Goal: Information Seeking & Learning: Learn about a topic

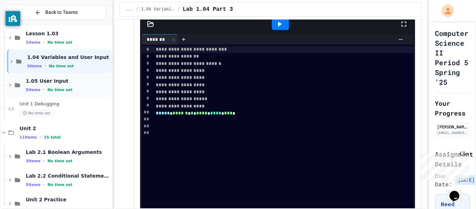
scroll to position [30, 0]
click at [65, 43] on span "No time set" at bounding box center [59, 41] width 25 height 5
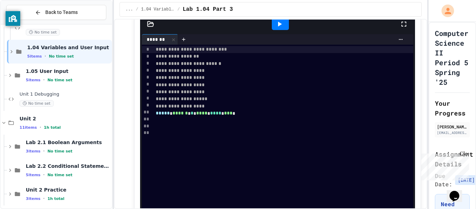
scroll to position [70, 0]
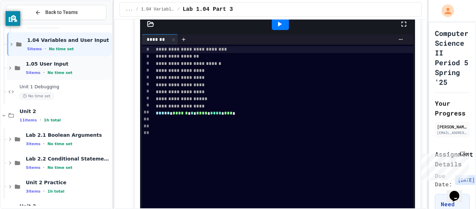
click at [62, 68] on div "1.05 User Input 5 items • No time set" at bounding box center [68, 68] width 85 height 15
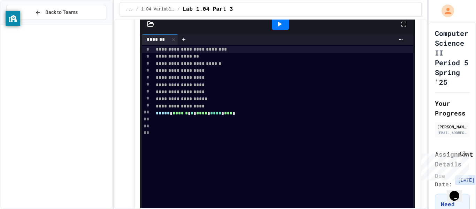
scroll to position [778, 0]
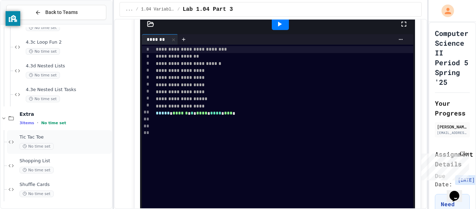
click at [61, 140] on span "Tic Tac Toe" at bounding box center [65, 137] width 91 height 6
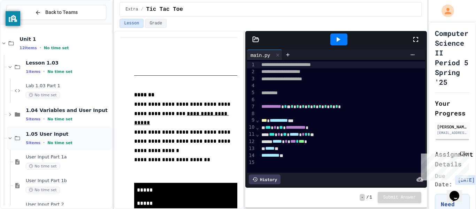
scroll to position [4, 0]
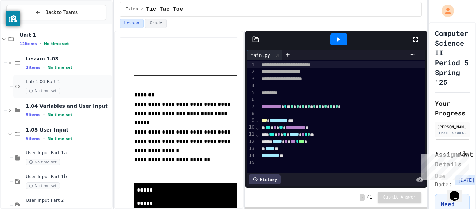
click at [55, 85] on div "Lab 1.03 Part 1 No time set" at bounding box center [68, 86] width 85 height 15
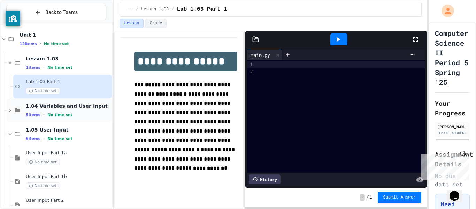
click at [45, 105] on span "1.04 Variables and User Input" at bounding box center [68, 106] width 85 height 6
click at [73, 118] on div "1.04 Variables and User Input 5 items • No time set" at bounding box center [59, 110] width 105 height 24
click at [59, 104] on span "1.04 Variables and User Input" at bounding box center [68, 106] width 85 height 6
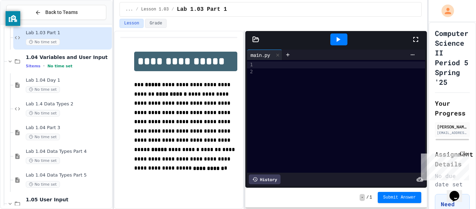
scroll to position [55, 0]
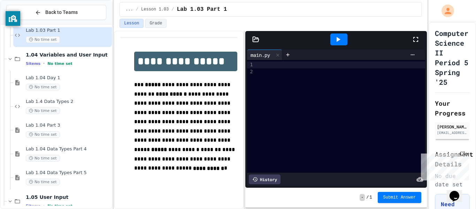
click at [59, 104] on div "Lab 1.4 Data Types 2 No time set" at bounding box center [68, 106] width 85 height 15
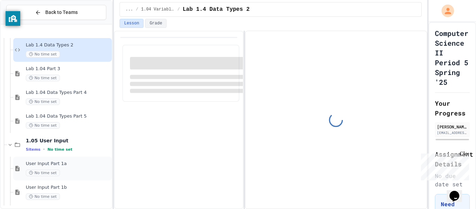
scroll to position [145, 0]
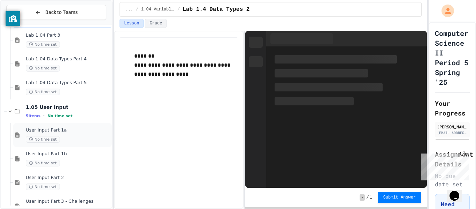
click at [72, 132] on span "User Input Part 1a" at bounding box center [68, 130] width 85 height 6
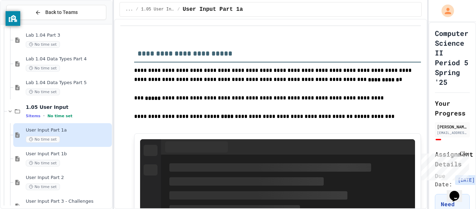
scroll to position [511, 0]
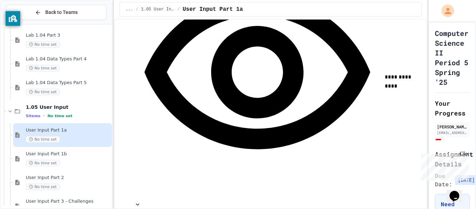
click at [67, 145] on div "User Input Part 1a No time set" at bounding box center [62, 135] width 99 height 24
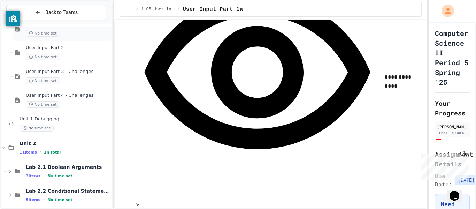
scroll to position [287, 0]
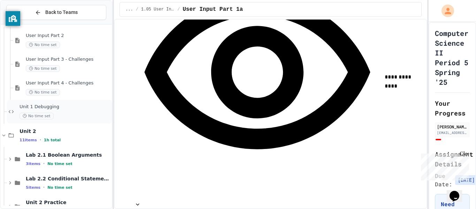
click at [39, 106] on span "Unit 1 Debugging" at bounding box center [65, 107] width 91 height 6
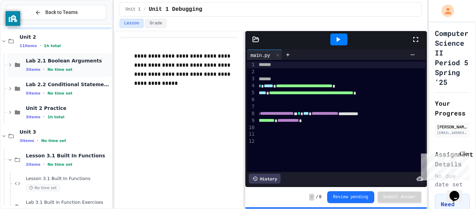
scroll to position [381, 0]
click at [78, 62] on span "Lab 2.1 Boolean Arguments" at bounding box center [68, 60] width 85 height 6
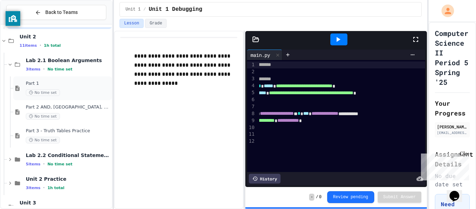
click at [45, 82] on span "Part 1" at bounding box center [68, 83] width 85 height 6
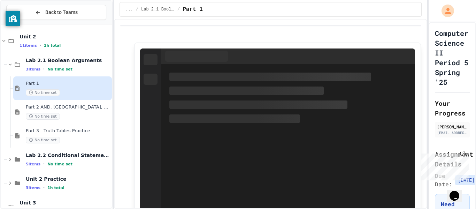
type input "*****"
type input "****"
type input "*****"
type input "****"
type input "*****"
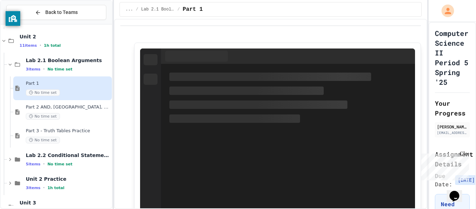
type input "****"
type input "**********"
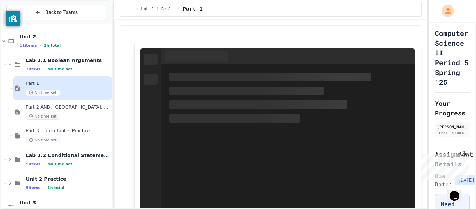
type input "**********"
type input "******"
type input "********"
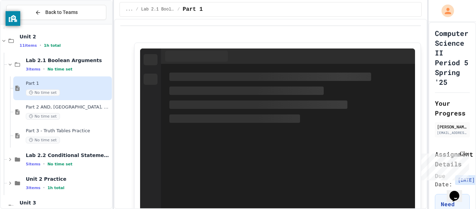
type input "******"
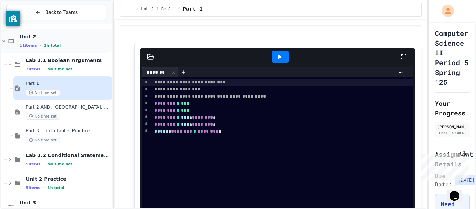
click at [57, 46] on div "11 items • 1h total" at bounding box center [65, 45] width 91 height 6
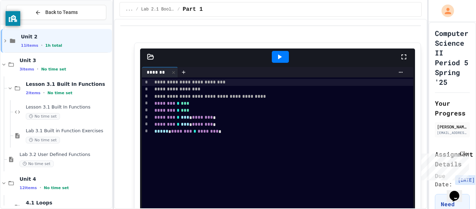
scroll to position [379, 0]
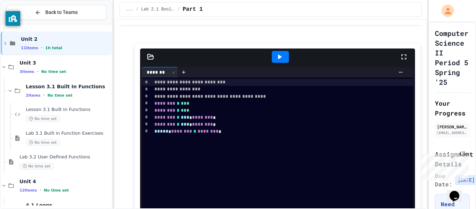
click at [57, 46] on div "11 items • 1h total" at bounding box center [66, 48] width 90 height 6
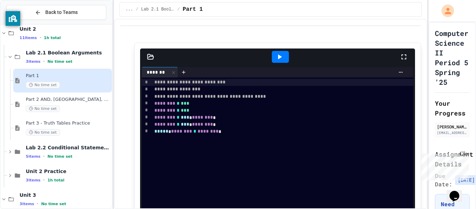
scroll to position [392, 0]
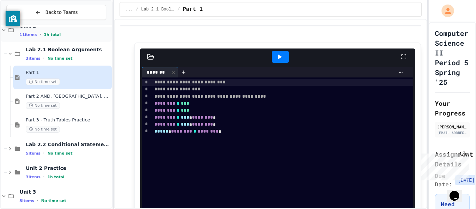
click at [51, 32] on span "1h total" at bounding box center [52, 34] width 17 height 5
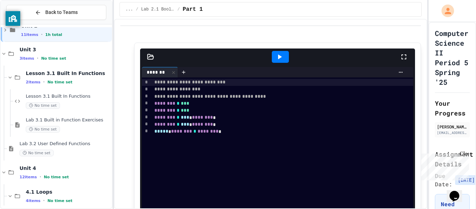
scroll to position [379, 0]
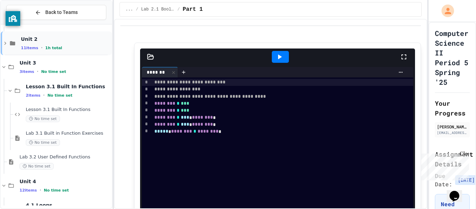
click at [45, 41] on span "Unit 2" at bounding box center [66, 39] width 90 height 6
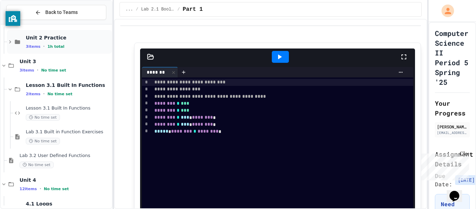
scroll to position [532, 0]
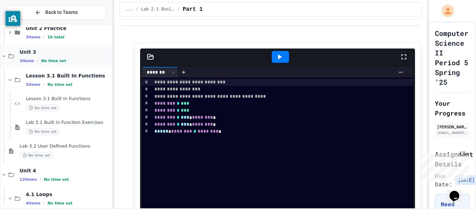
click at [37, 63] on span "•" at bounding box center [37, 61] width 1 height 6
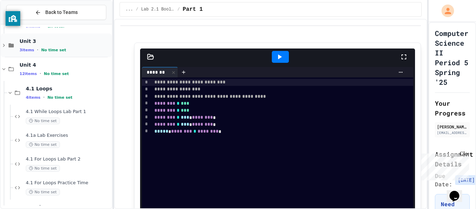
scroll to position [544, 0]
click at [30, 39] on span "Unit 3" at bounding box center [65, 40] width 91 height 6
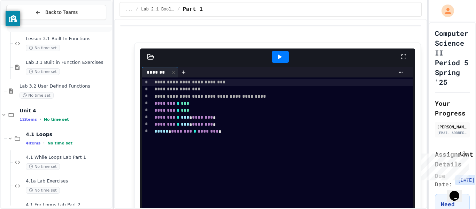
scroll to position [598, 0]
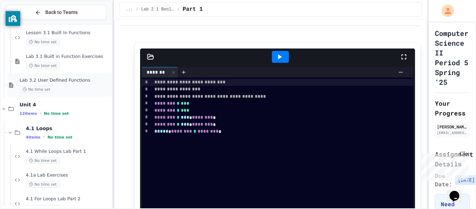
click at [62, 80] on span "Lab 3.2 User Defined Functions" at bounding box center [65, 80] width 91 height 6
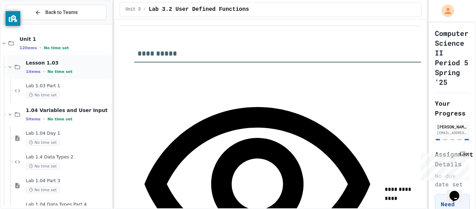
click at [51, 64] on span "Lesson 1.03" at bounding box center [68, 63] width 85 height 6
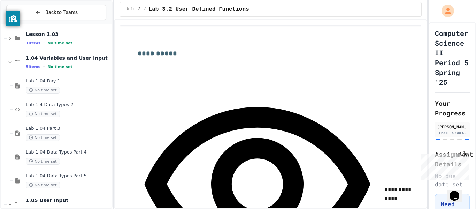
scroll to position [30, 0]
click at [51, 64] on span "No time set" at bounding box center [59, 65] width 25 height 5
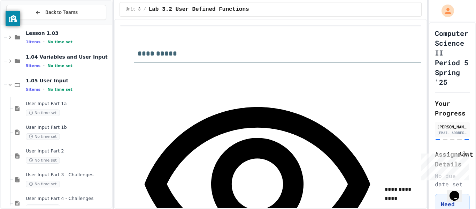
click at [51, 64] on span "No time set" at bounding box center [59, 65] width 25 height 5
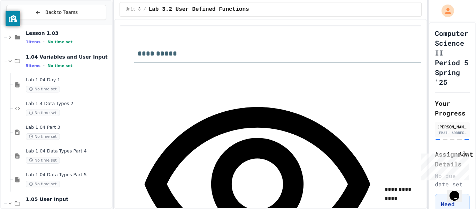
click at [51, 64] on span "No time set" at bounding box center [59, 65] width 25 height 5
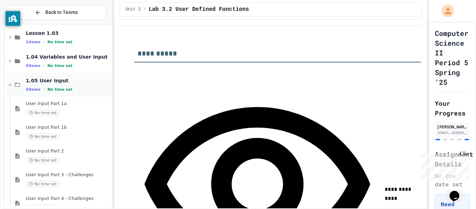
click at [44, 86] on div "5 items • No time set" at bounding box center [68, 89] width 85 height 6
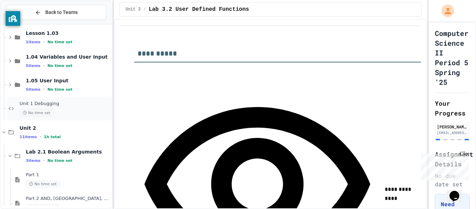
click at [41, 107] on div "Unit 1 Debugging No time set" at bounding box center [65, 108] width 91 height 15
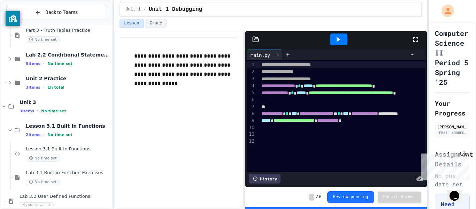
scroll to position [222, 0]
click at [28, 105] on div "Unit 3 3 items • No time set" at bounding box center [65, 105] width 91 height 15
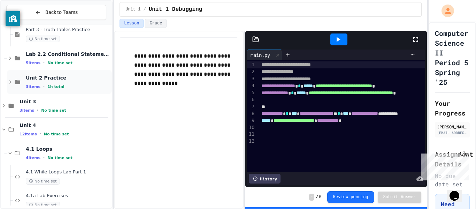
click at [30, 75] on span "Unit 2 Practice" at bounding box center [68, 78] width 85 height 6
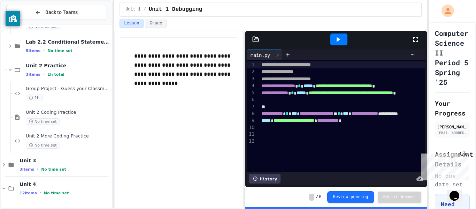
scroll to position [235, 0]
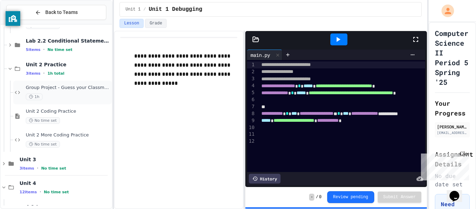
click at [71, 94] on div "1h" at bounding box center [68, 96] width 85 height 7
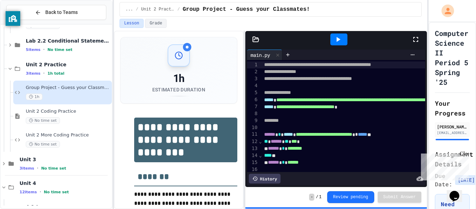
click at [416, 43] on icon at bounding box center [415, 39] width 8 height 8
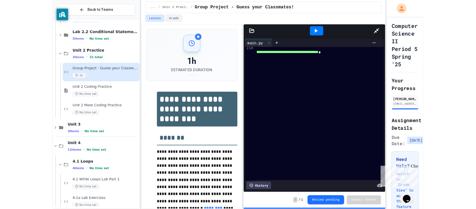
scroll to position [0, 72]
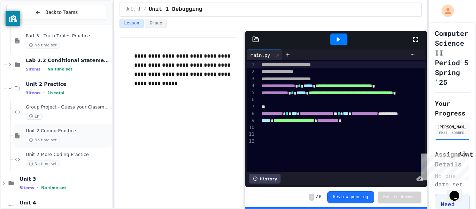
scroll to position [215, 0]
click at [57, 114] on div "1h" at bounding box center [68, 117] width 85 height 7
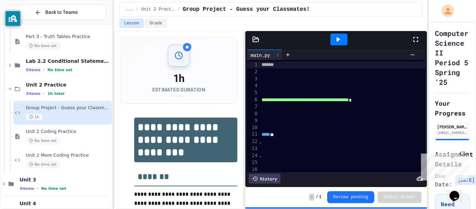
scroll to position [0, 99]
